Goal: Task Accomplishment & Management: Use online tool/utility

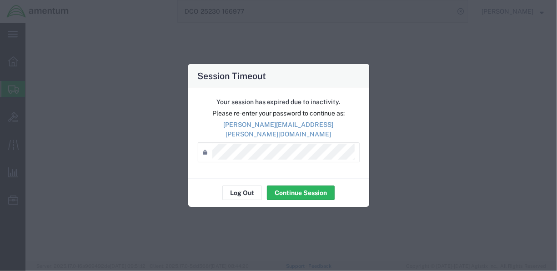
select select "CBOX"
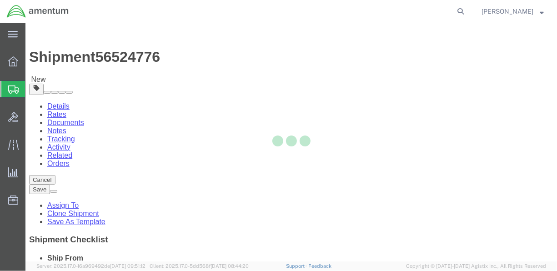
select select "42657"
select select "42655"
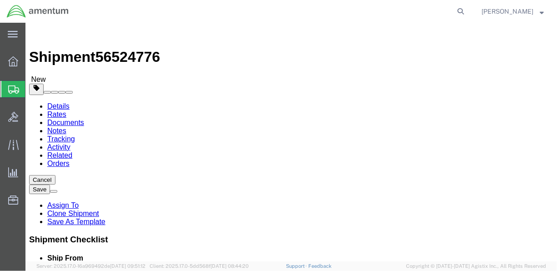
click button "Rate Shipment"
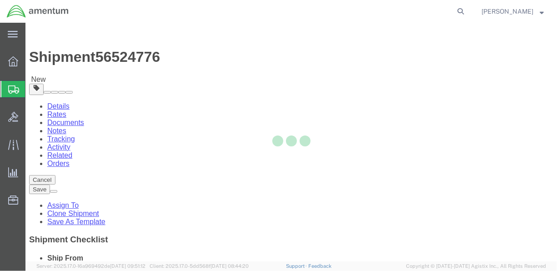
select select "CBOX"
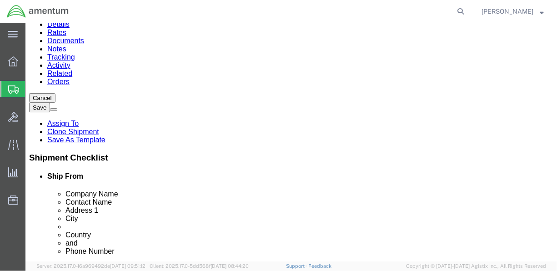
scroll to position [86, 0]
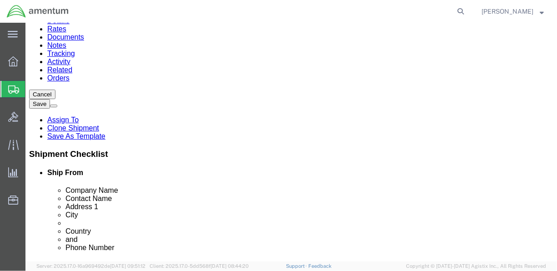
click select "Select Bale(s) Basket(s) Bolt(s) Bottle(s) Buckets Bulk Bundle(s) Can(s) Cardbo…"
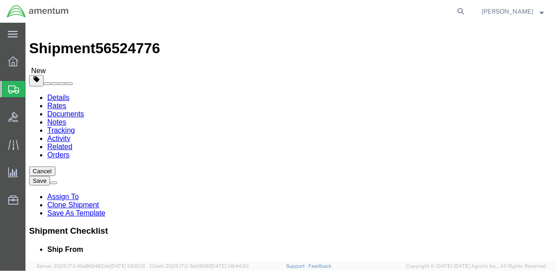
scroll to position [5, 0]
